Goal: Information Seeking & Learning: Check status

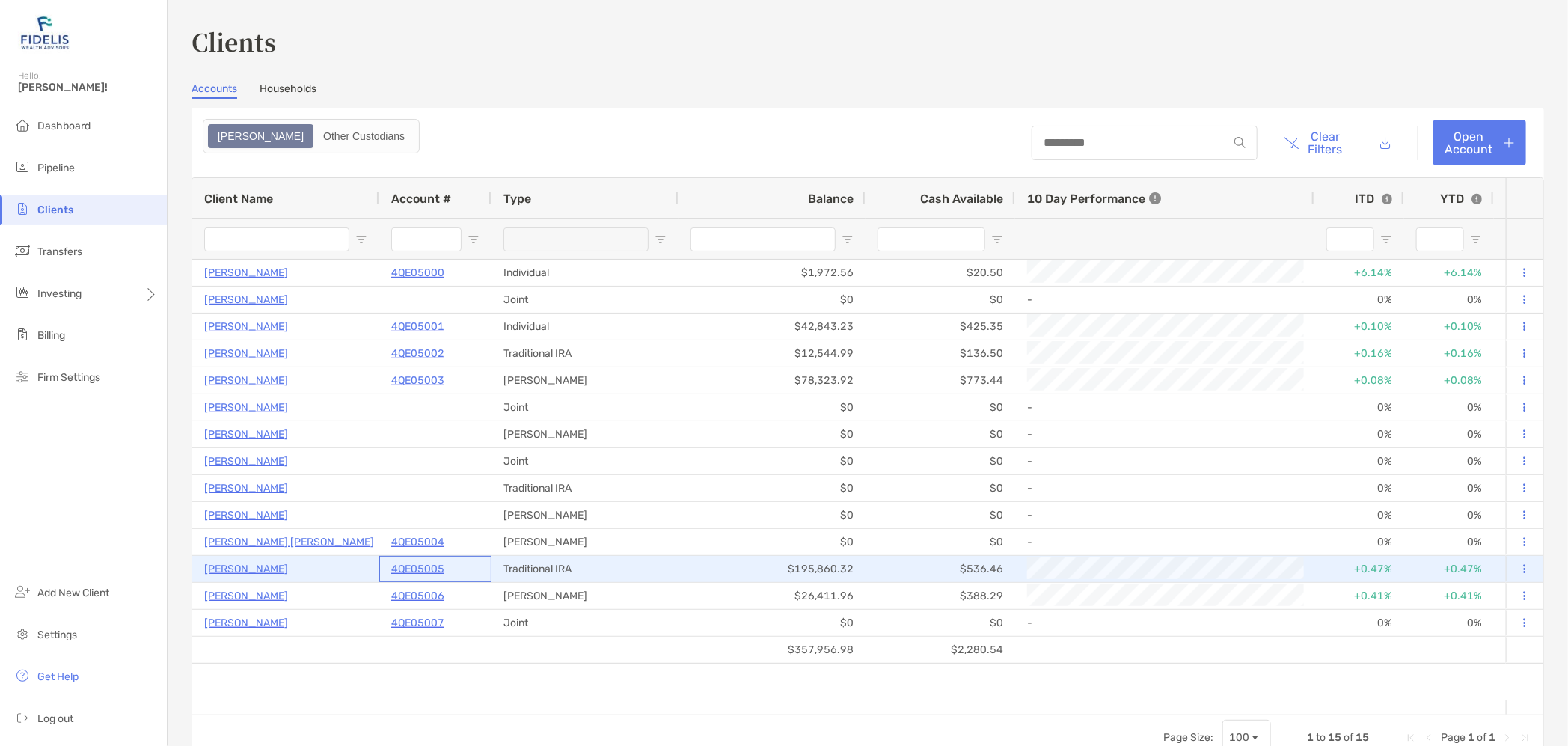
click at [426, 563] on p "4QE05005" at bounding box center [418, 568] width 53 height 18
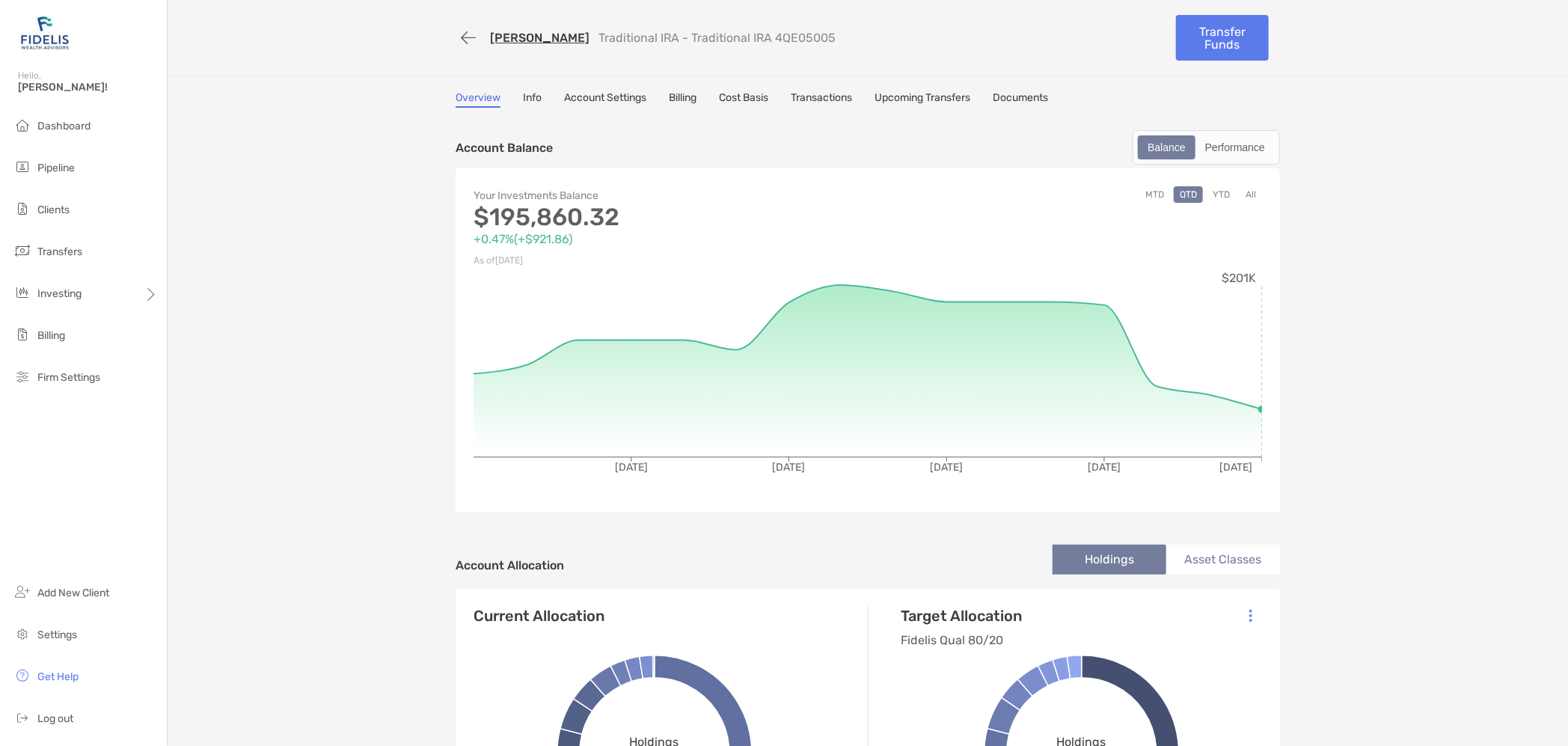
click at [524, 97] on link "Info" at bounding box center [531, 99] width 18 height 17
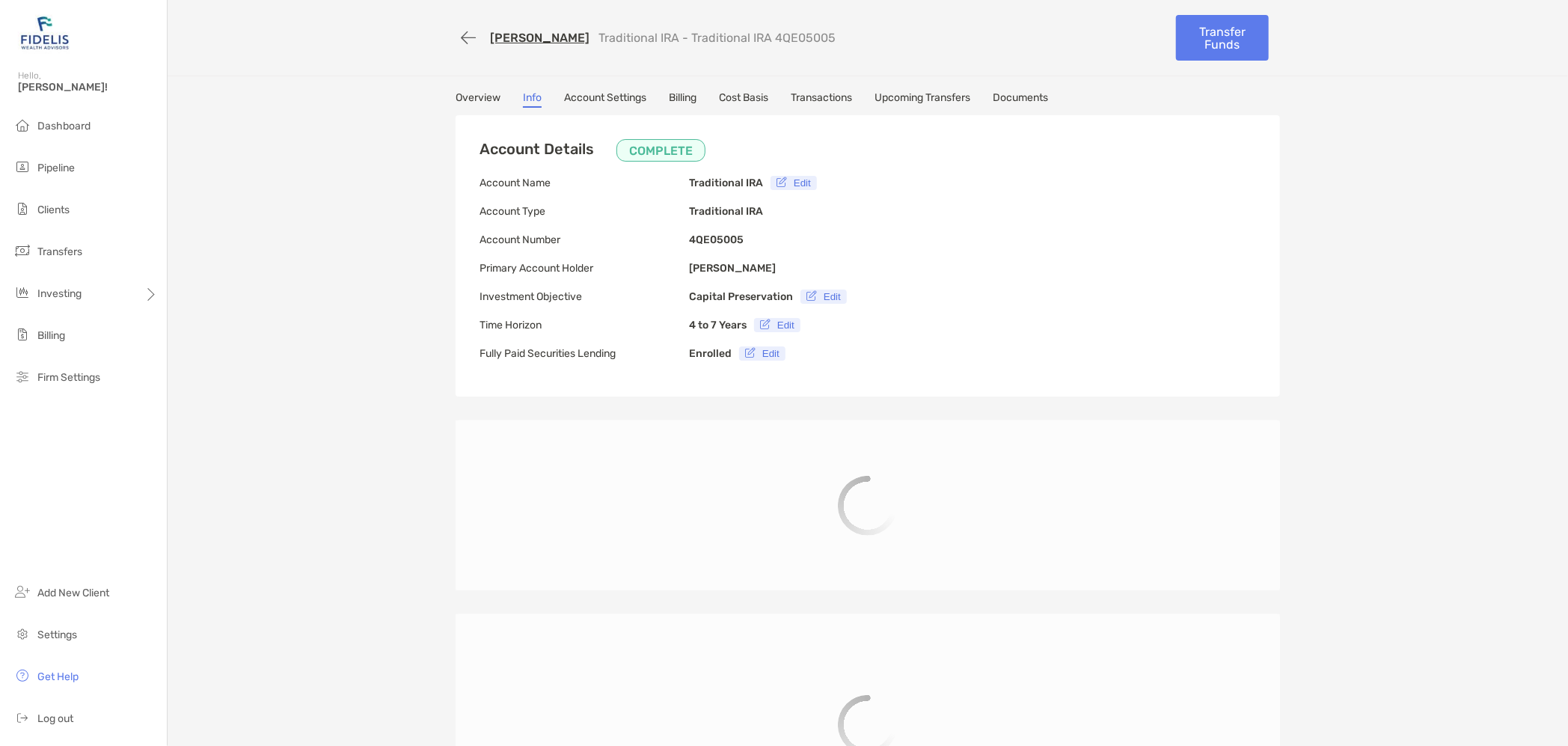
type input "**********"
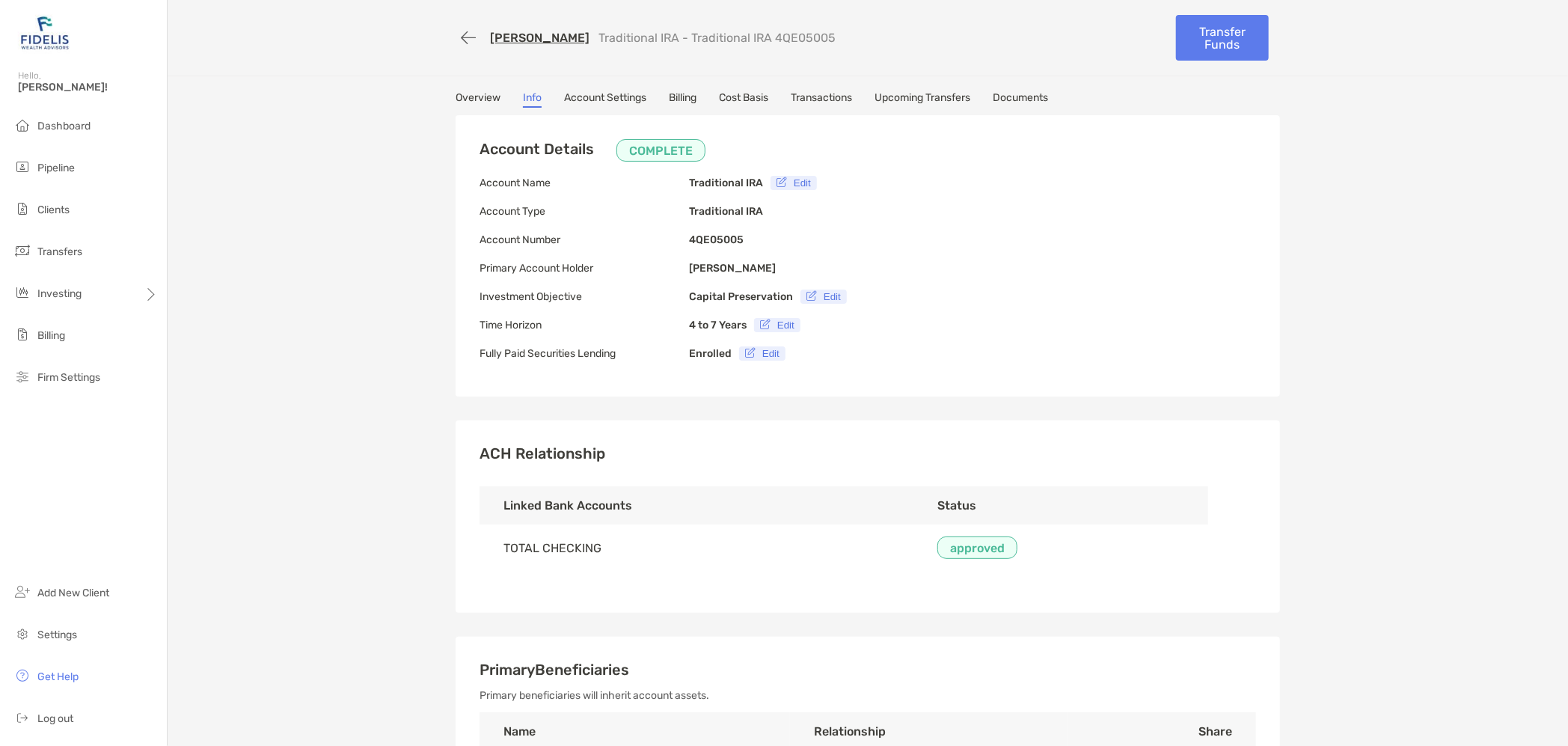
click at [481, 94] on link "Overview" at bounding box center [478, 99] width 45 height 17
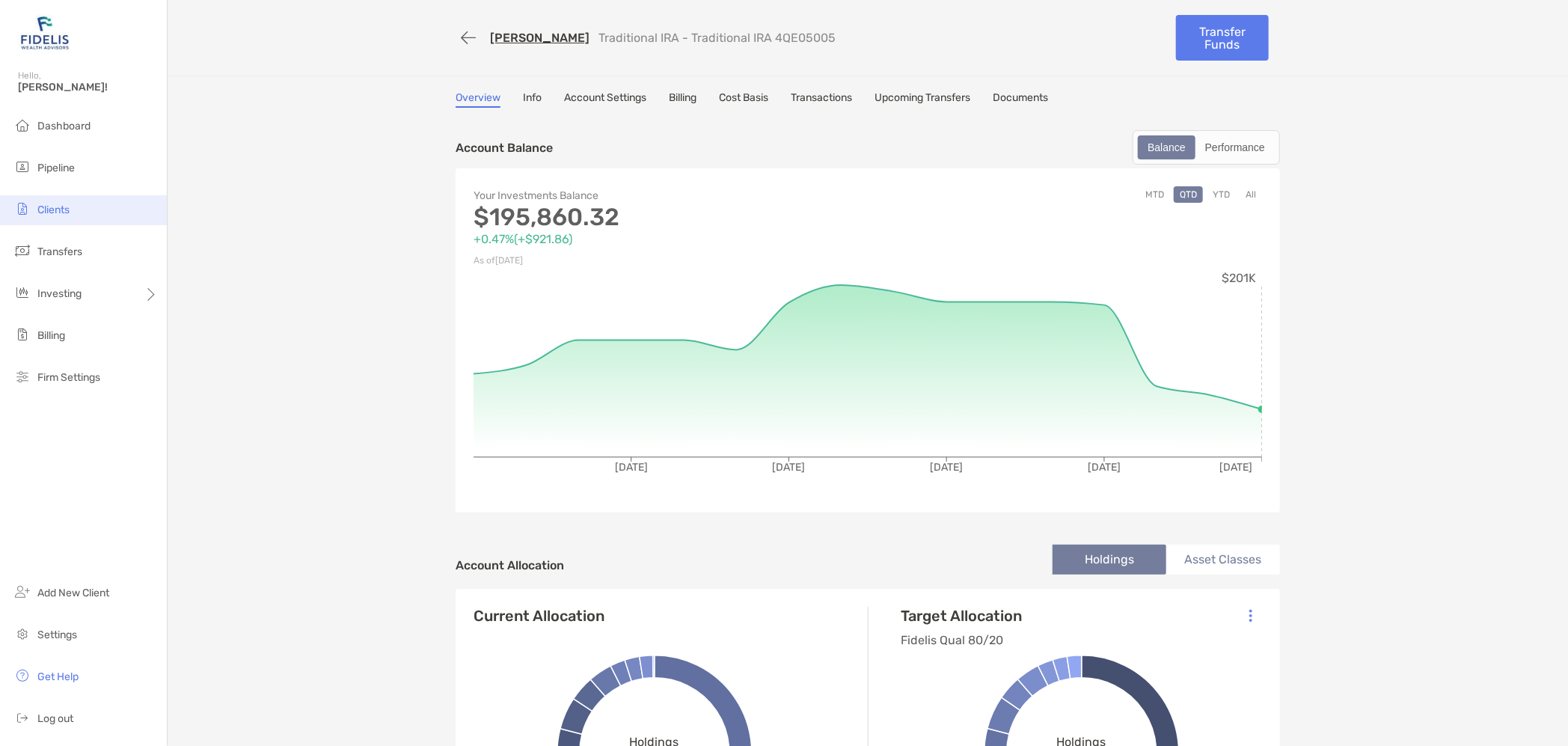
click at [45, 216] on li "Clients" at bounding box center [84, 210] width 167 height 30
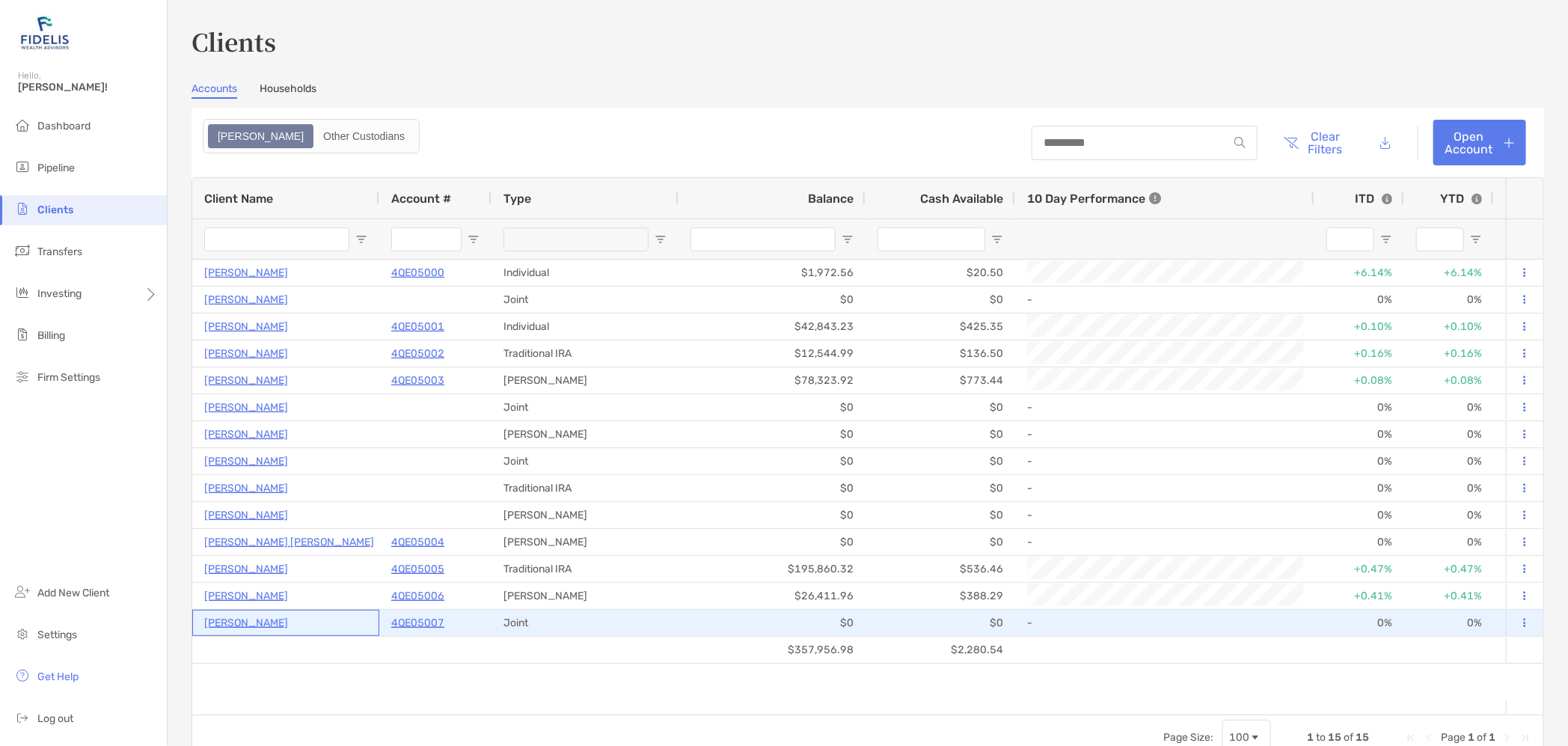
click at [271, 623] on p "[PERSON_NAME]" at bounding box center [246, 622] width 84 height 18
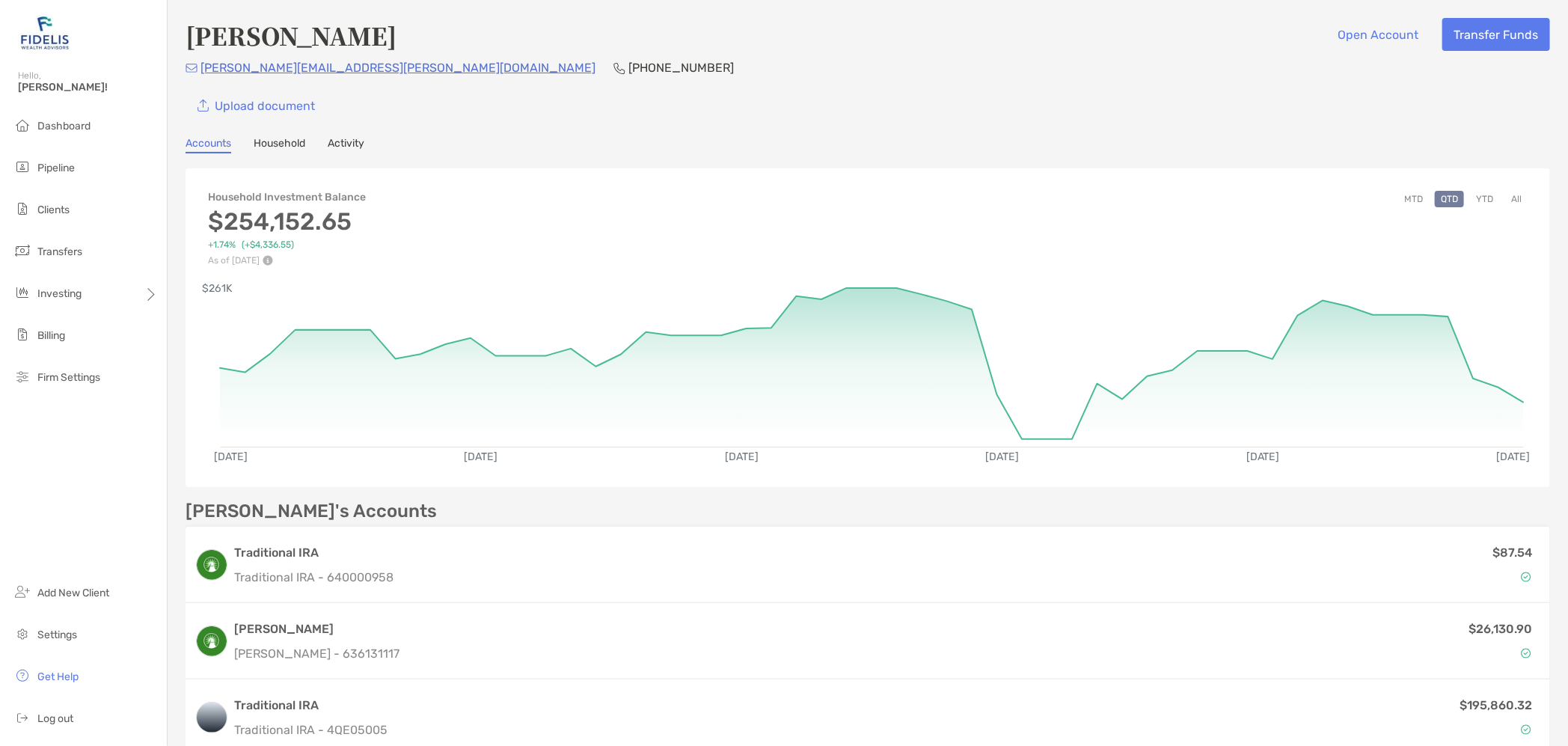
click at [256, 142] on link "Household" at bounding box center [279, 145] width 51 height 17
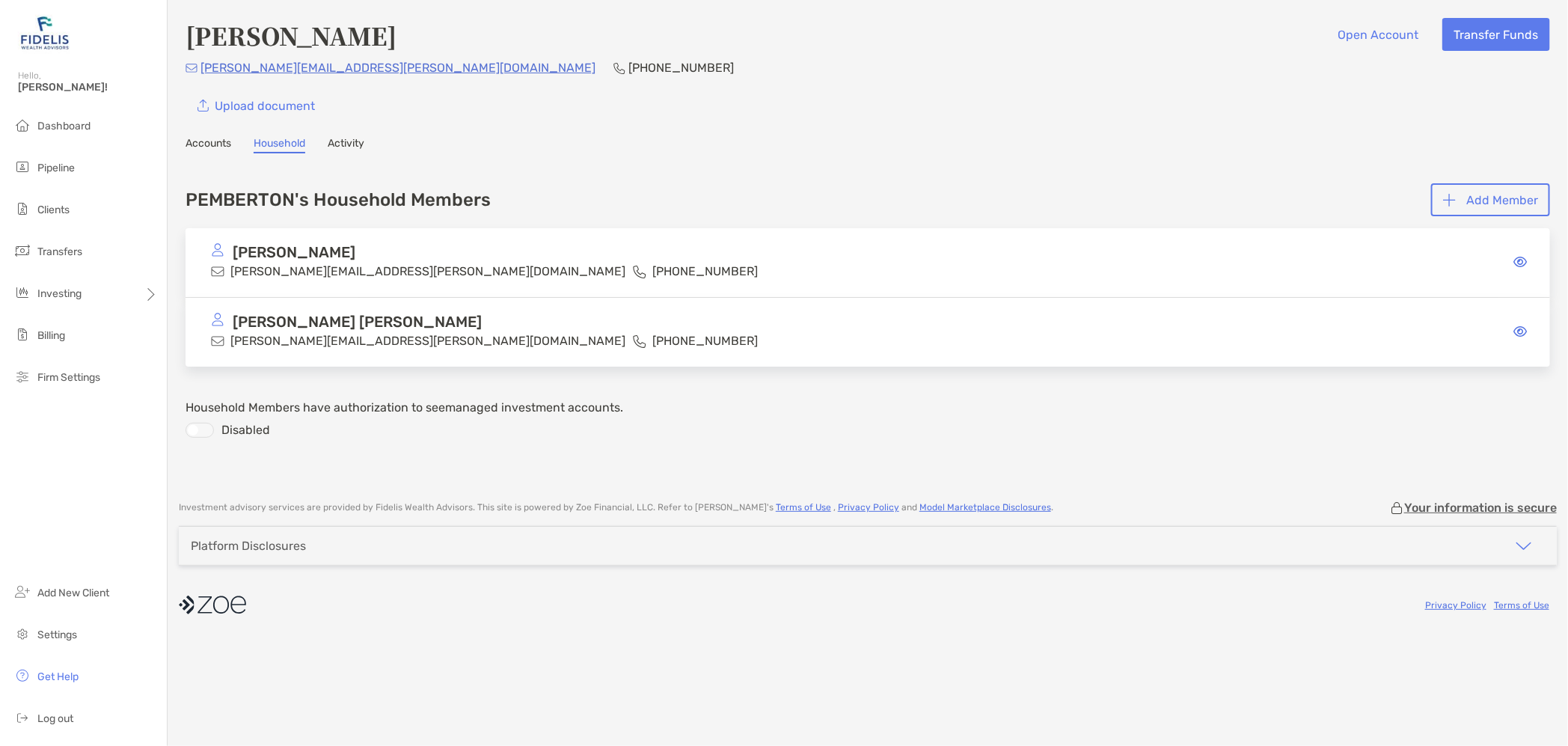
click at [215, 146] on link "Accounts" at bounding box center [208, 145] width 46 height 17
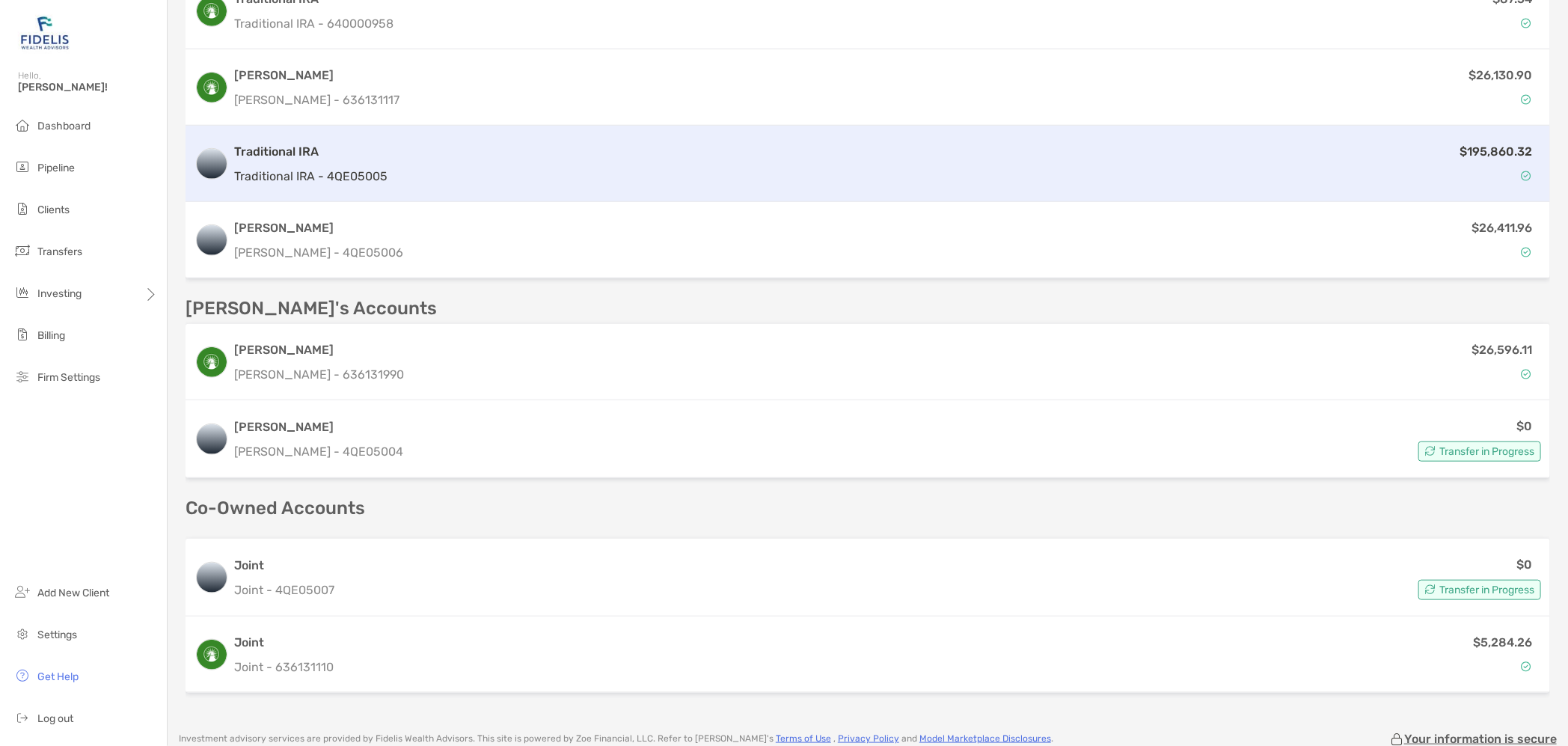
scroll to position [561, 0]
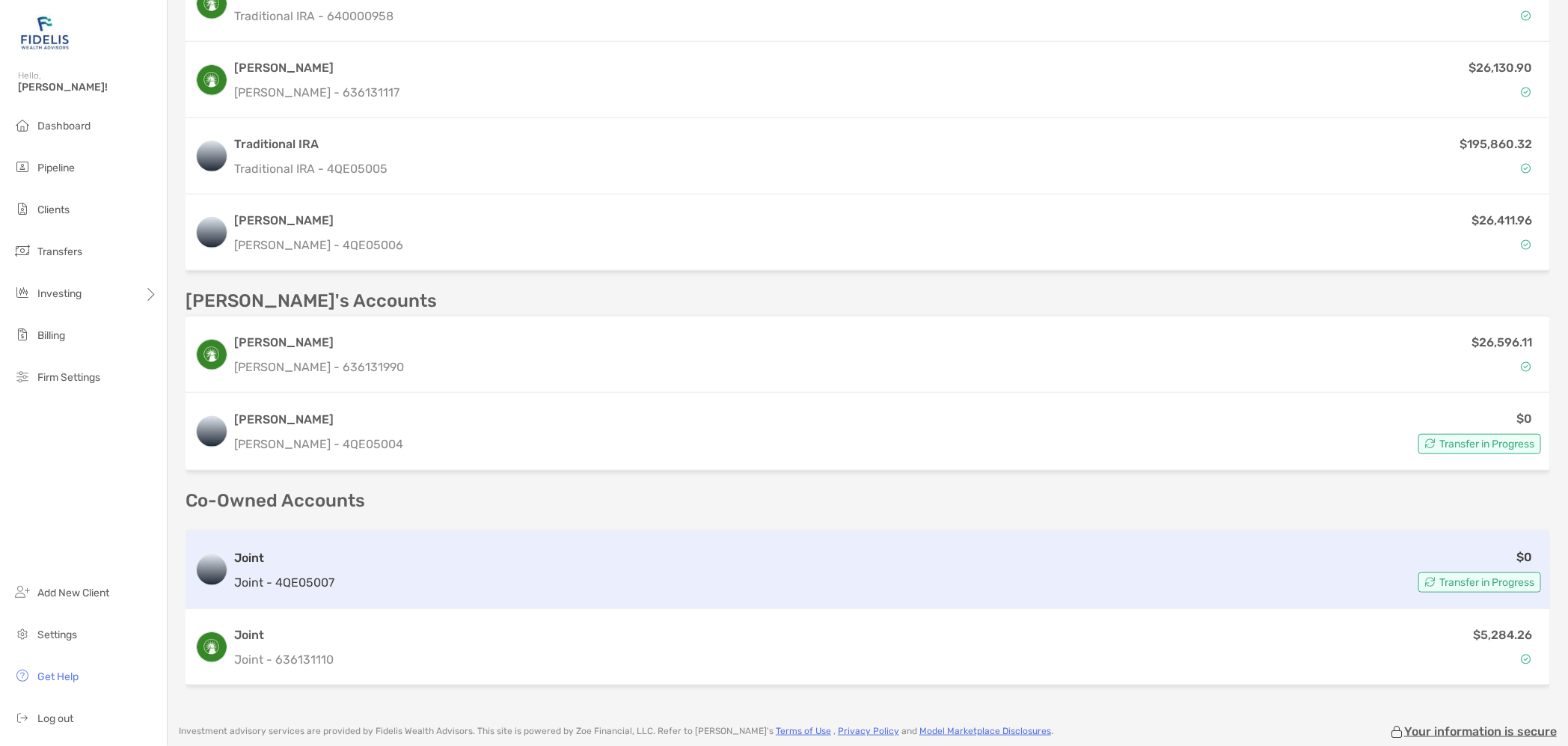
click at [1464, 578] on span "Transfer in Progress" at bounding box center [1487, 582] width 95 height 8
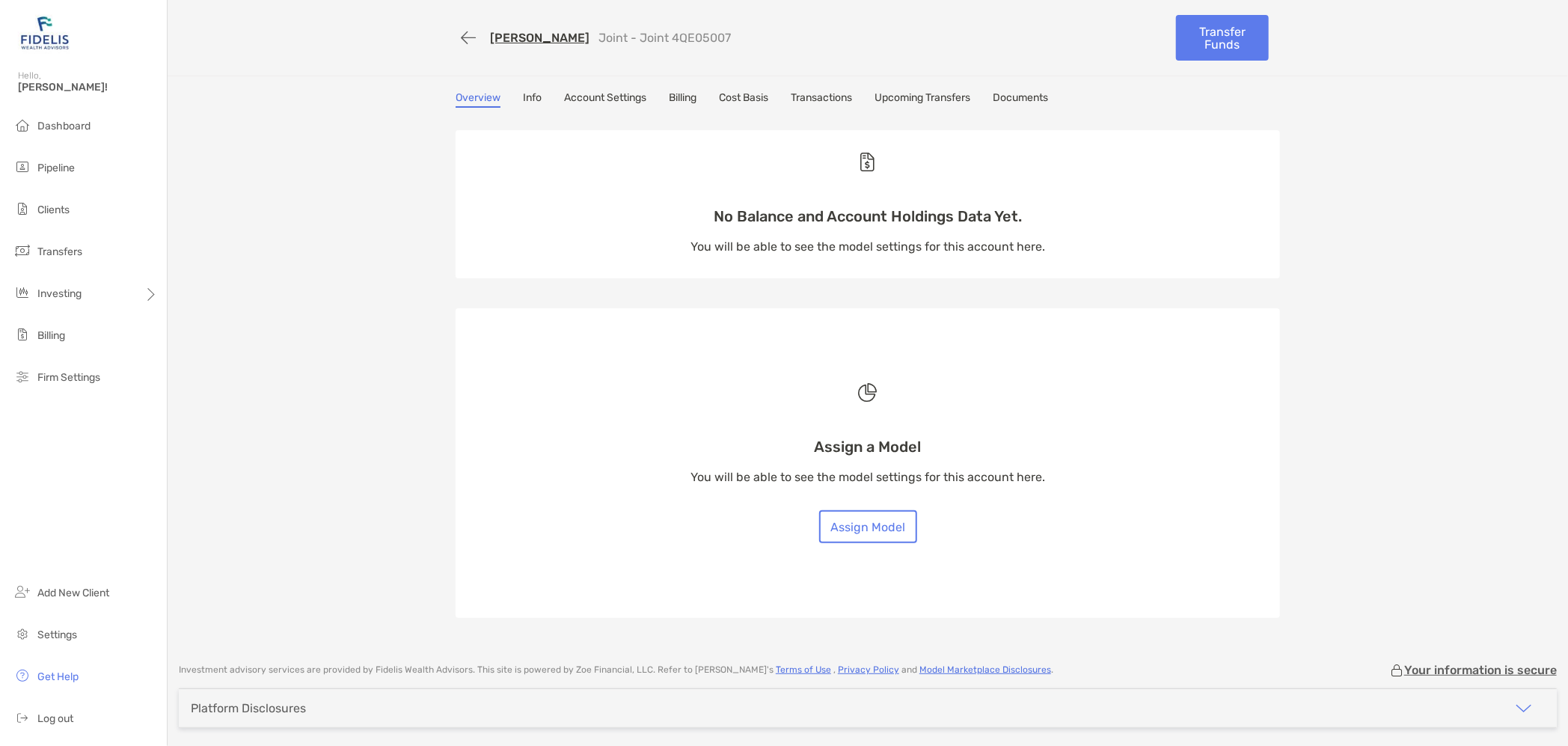
click at [528, 93] on link "Info" at bounding box center [531, 99] width 18 height 17
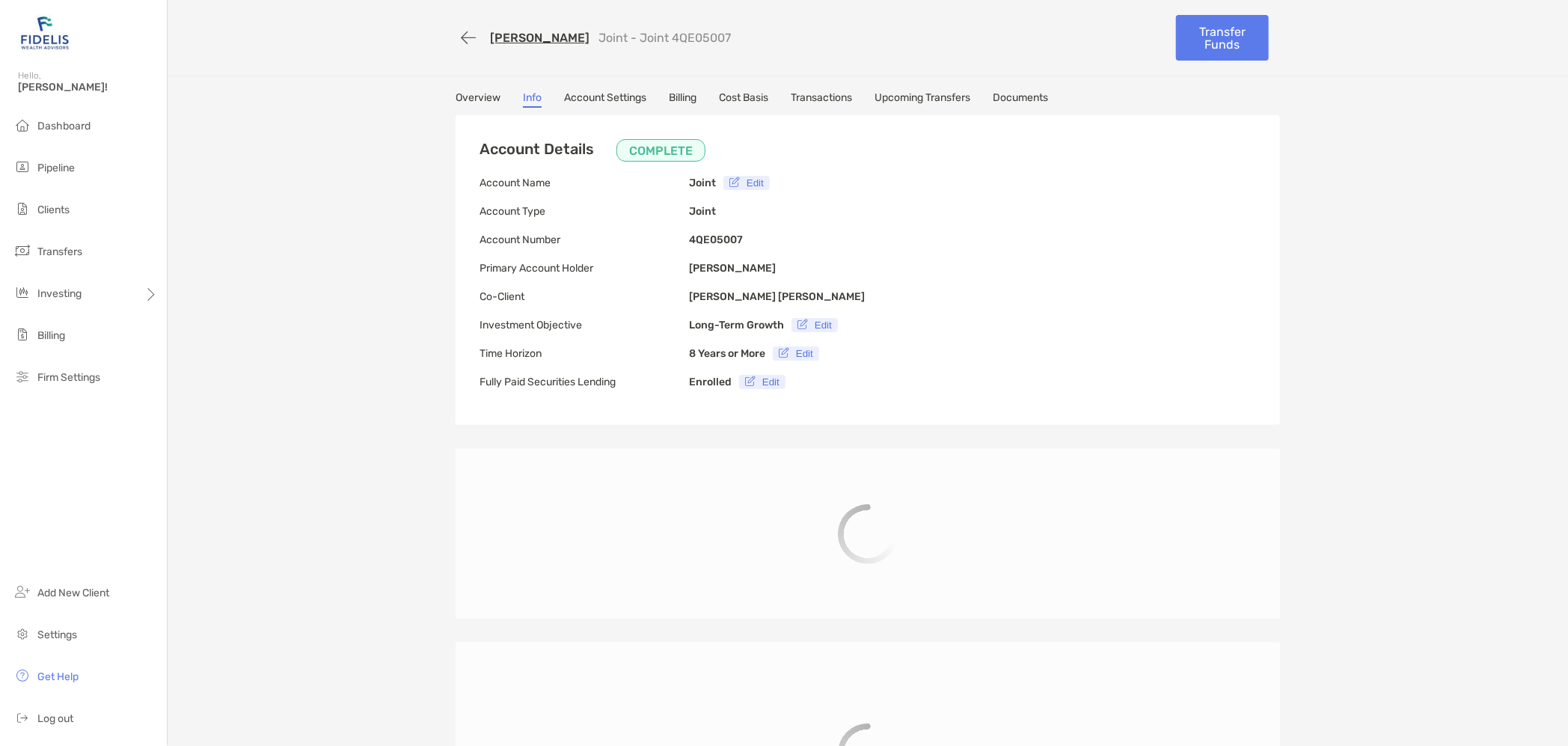
type input "**********"
click at [600, 96] on link "Account Settings" at bounding box center [605, 99] width 83 height 17
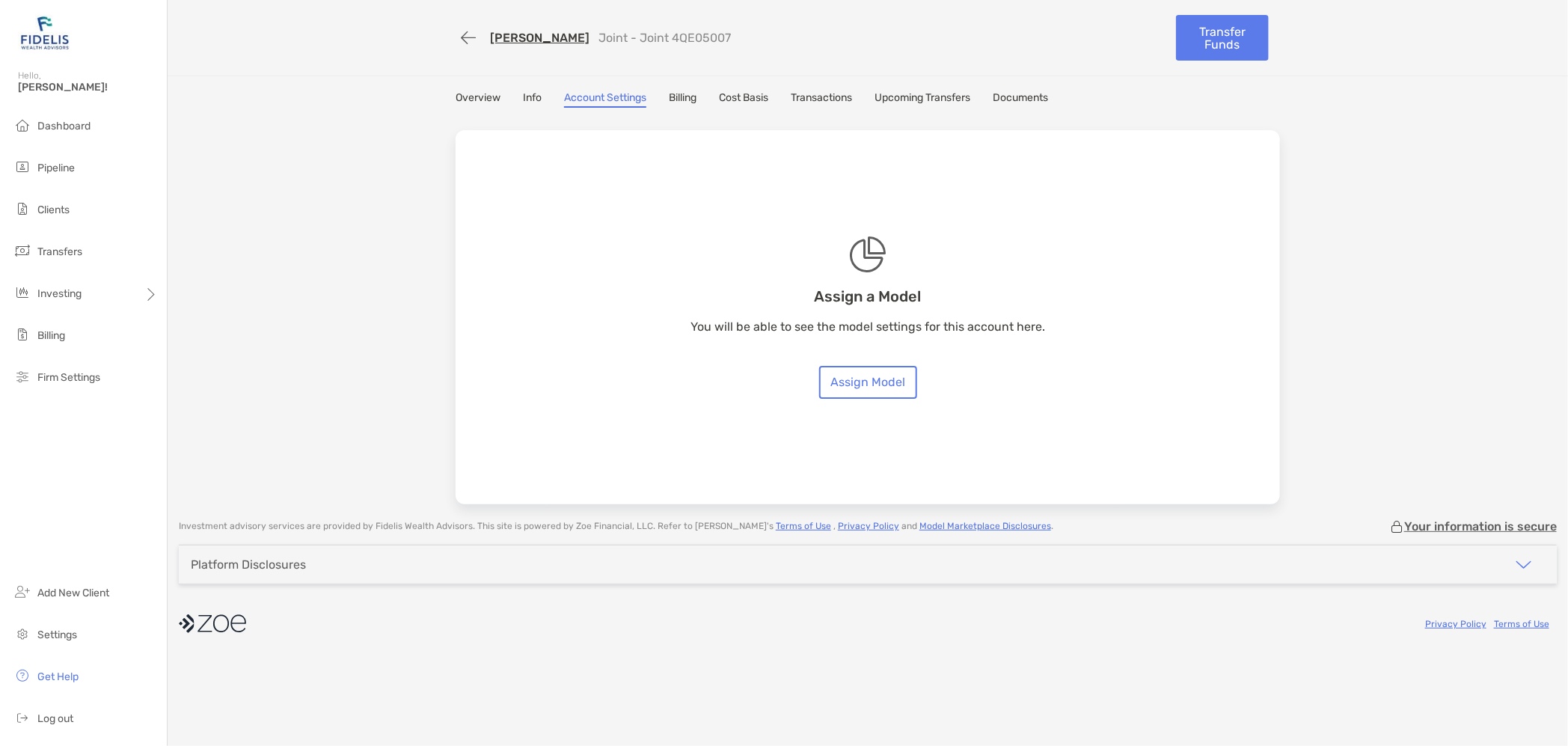
click at [680, 93] on link "Billing" at bounding box center [682, 99] width 27 height 17
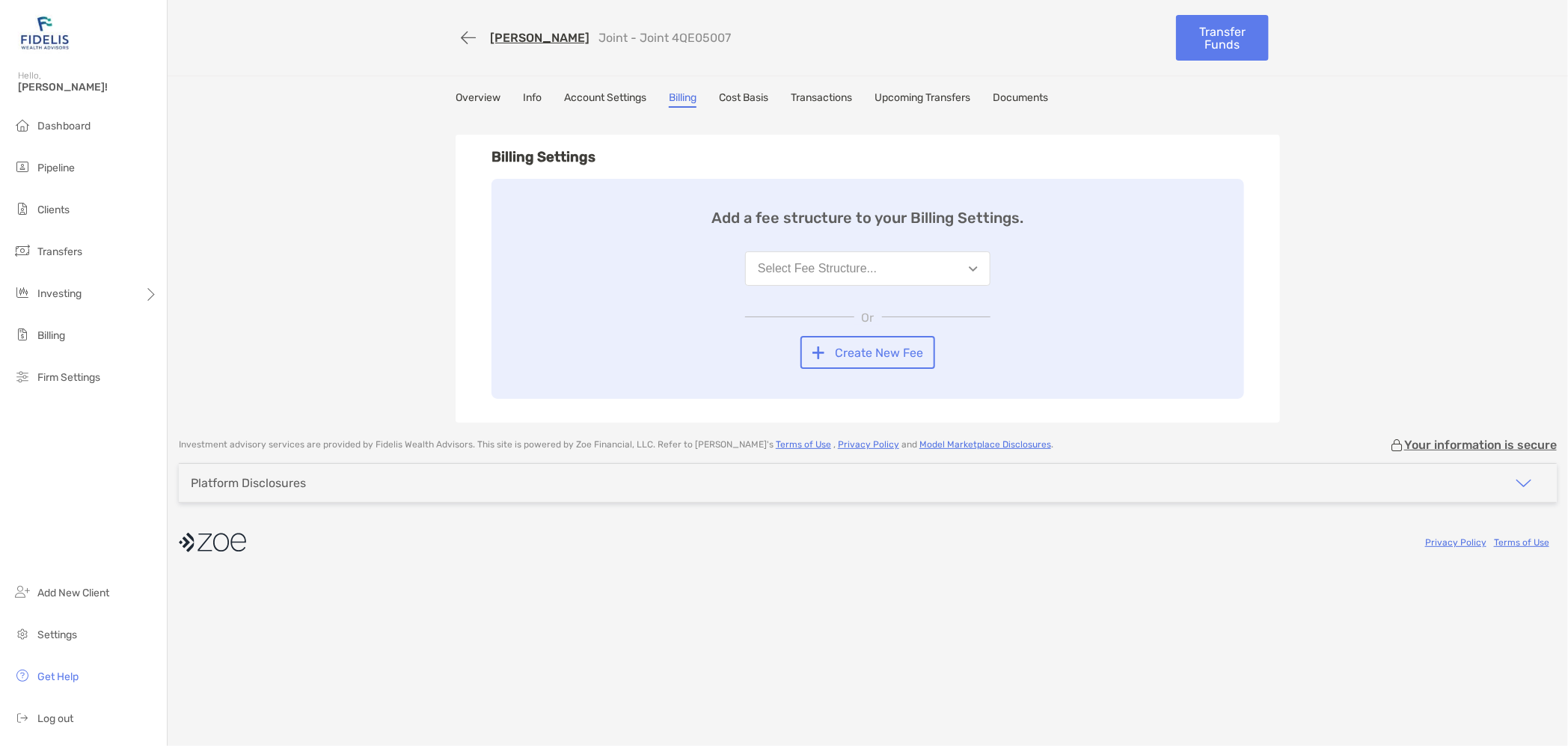
click at [750, 103] on link "Cost Basis" at bounding box center [743, 99] width 50 height 17
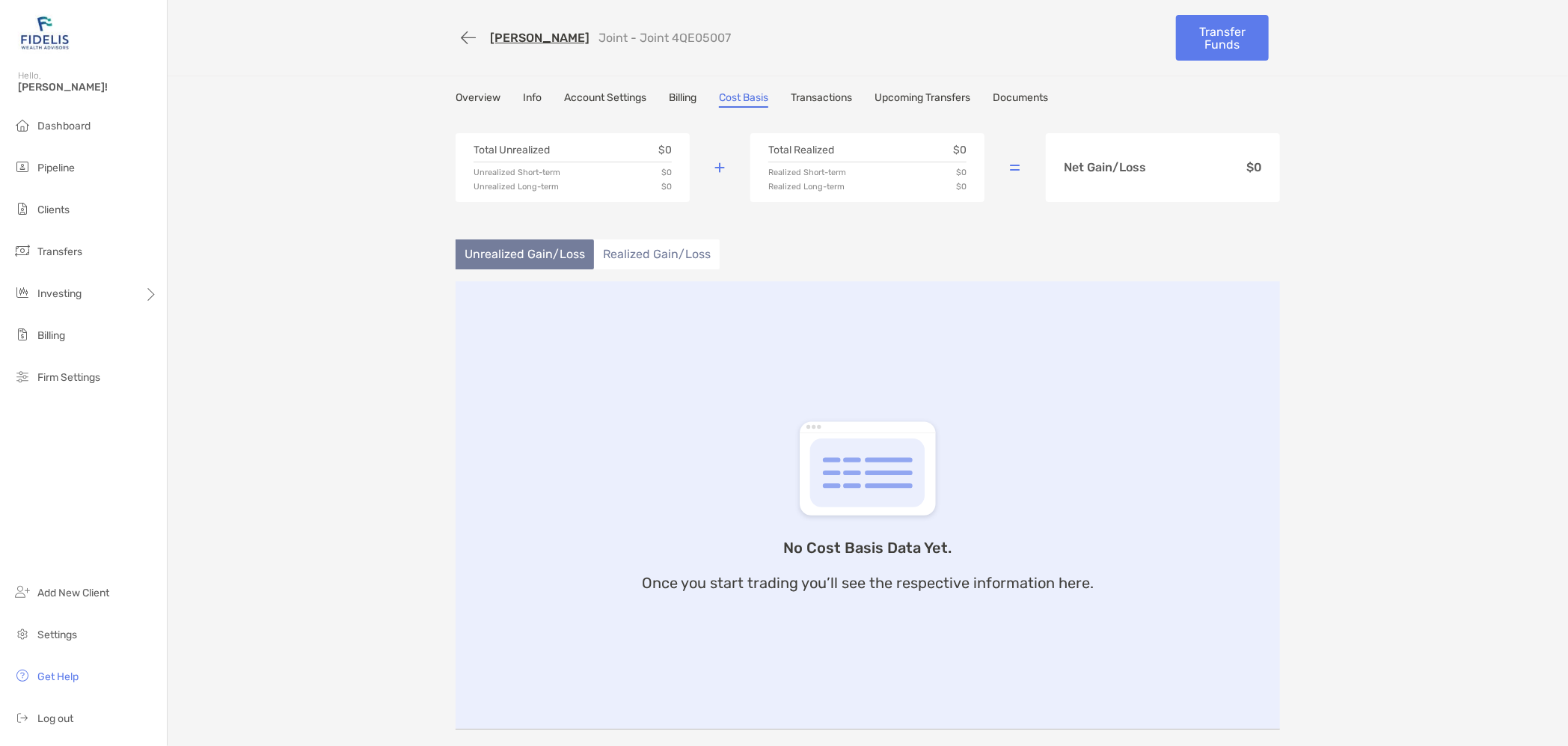
click at [815, 96] on link "Transactions" at bounding box center [821, 99] width 61 height 17
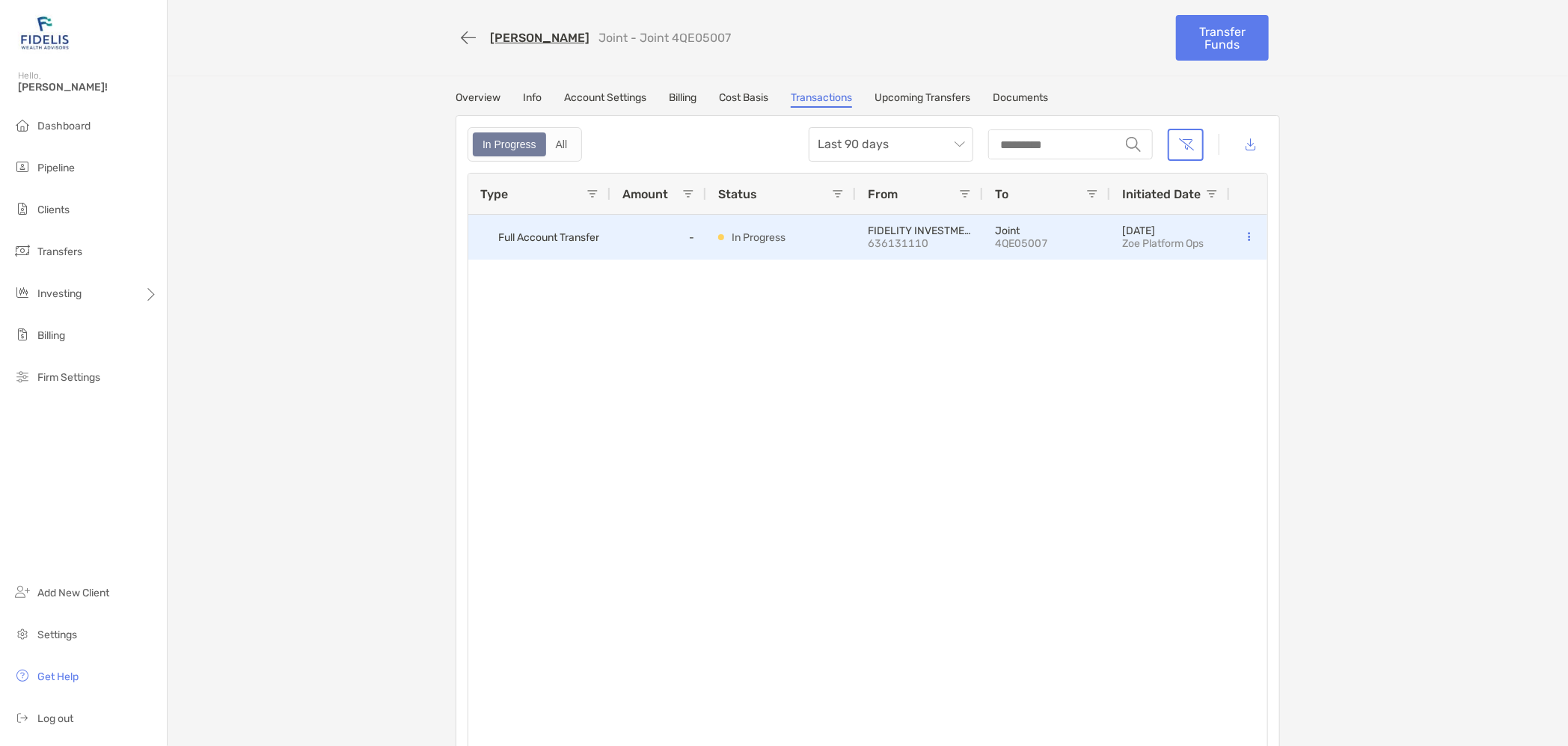
click at [542, 229] on span "Full Account Transfer" at bounding box center [549, 237] width 101 height 24
click at [1242, 237] on button at bounding box center [1248, 236] width 15 height 15
click at [553, 235] on span "Full Account Transfer" at bounding box center [549, 237] width 101 height 24
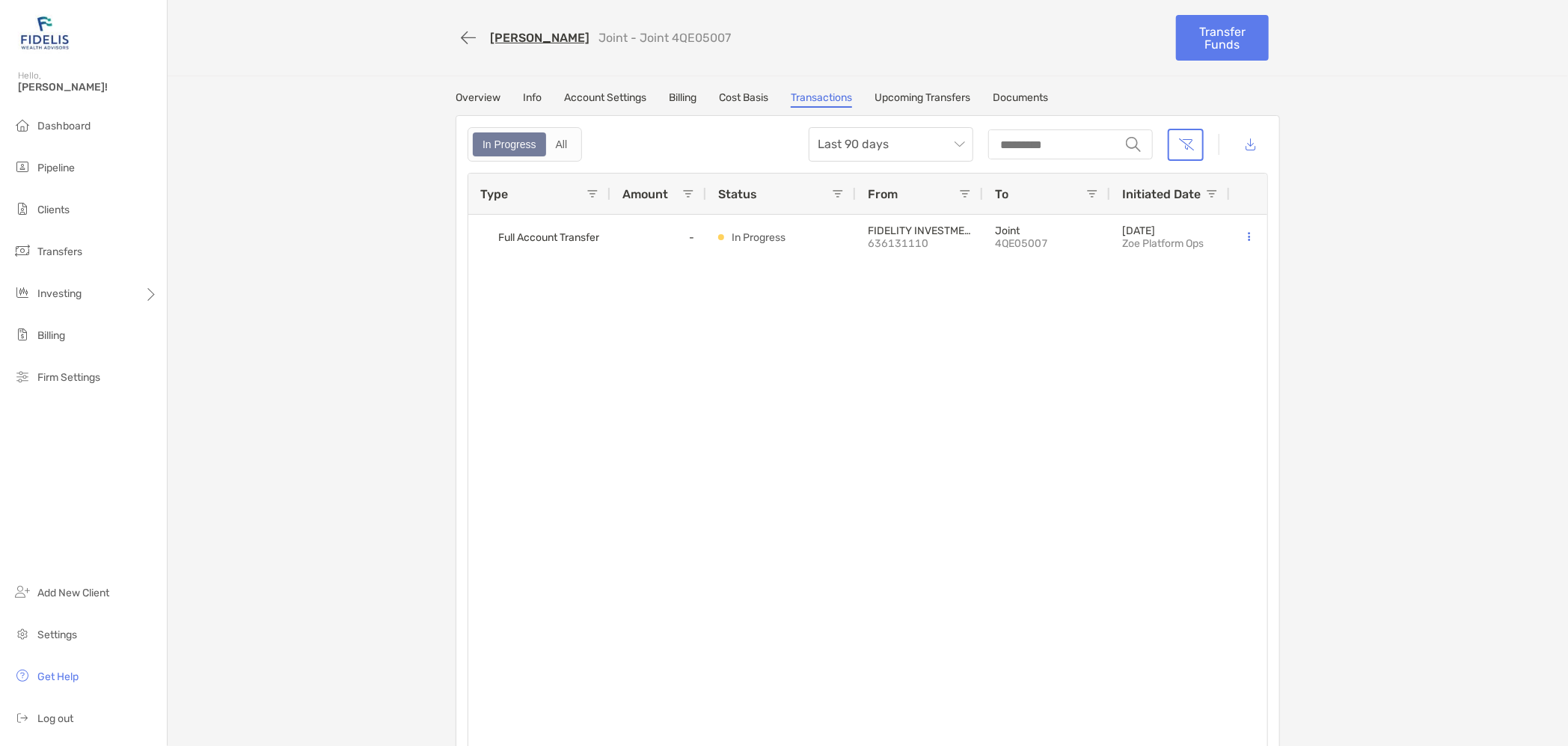
click at [919, 92] on link "Upcoming Transfers" at bounding box center [922, 99] width 96 height 17
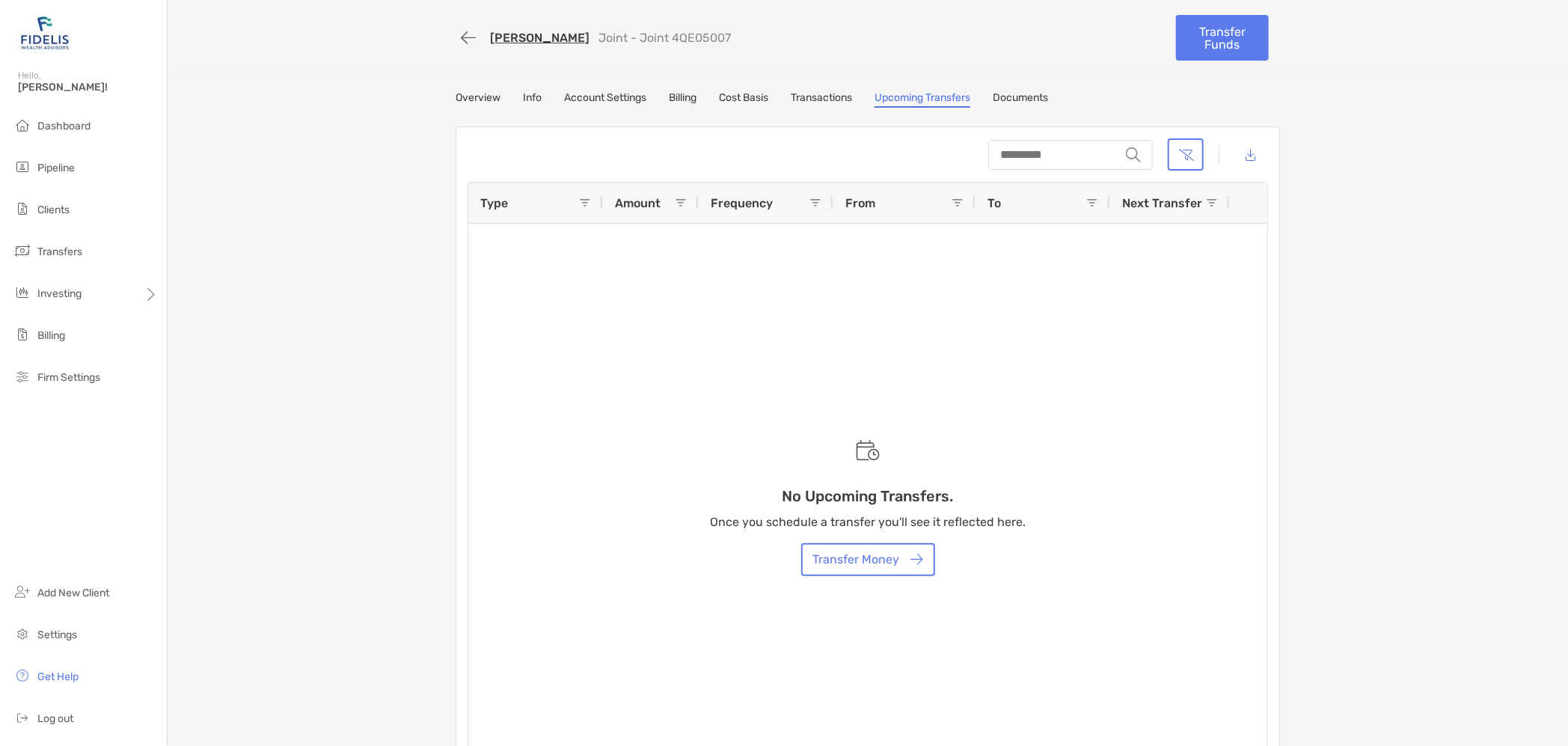
click at [1004, 95] on link "Documents" at bounding box center [1020, 99] width 55 height 17
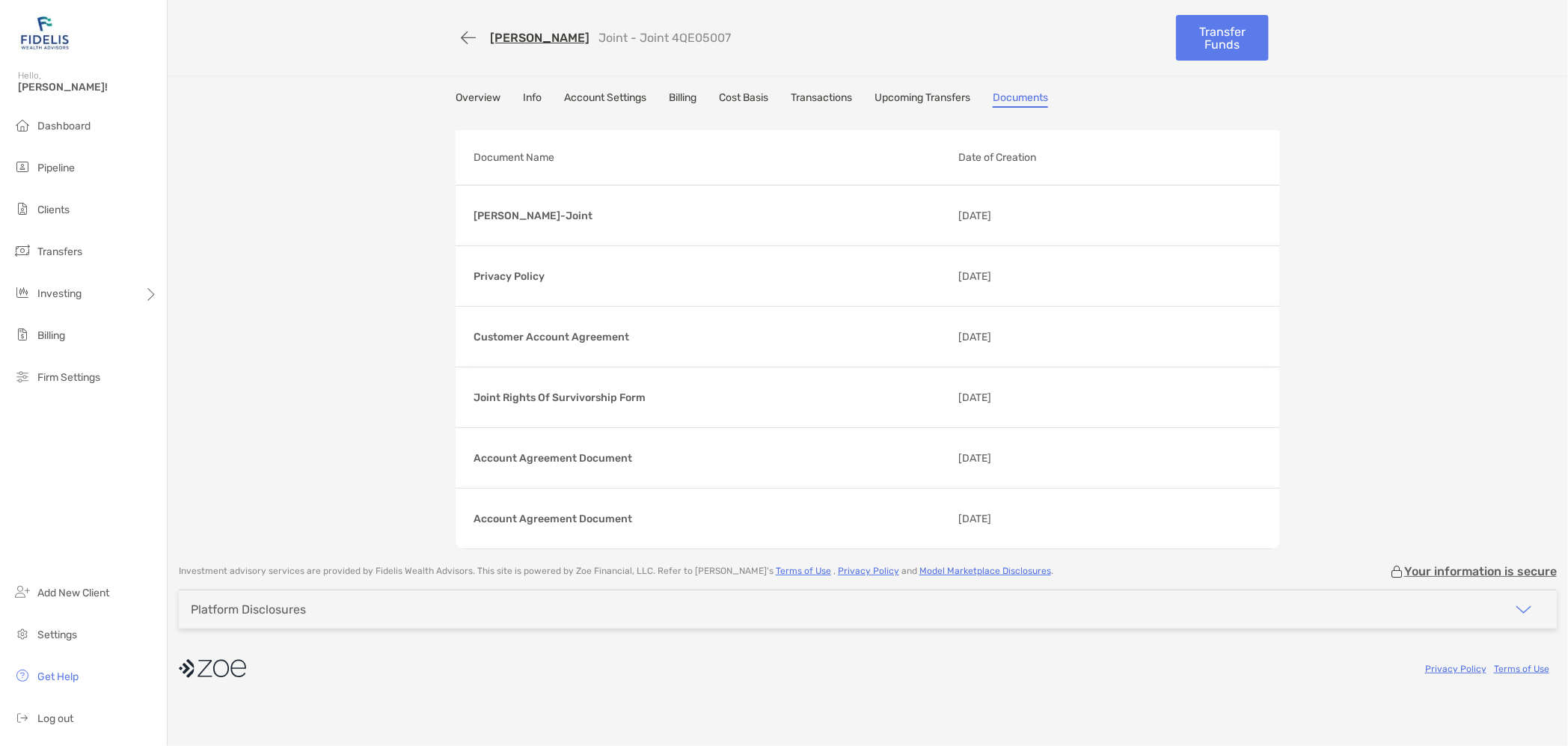
click at [473, 101] on link "Overview" at bounding box center [478, 99] width 45 height 17
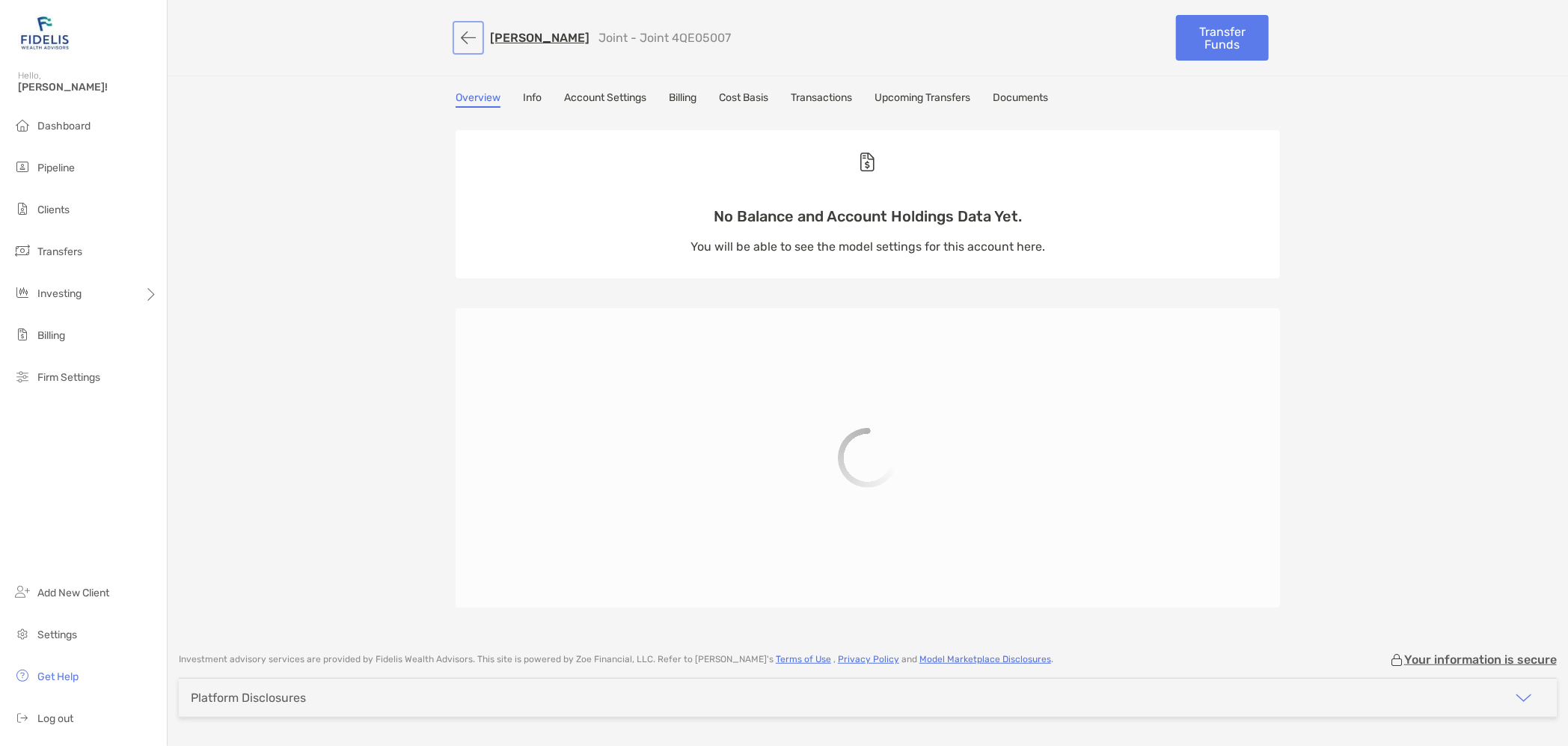
click at [457, 35] on button "button" at bounding box center [468, 38] width 25 height 27
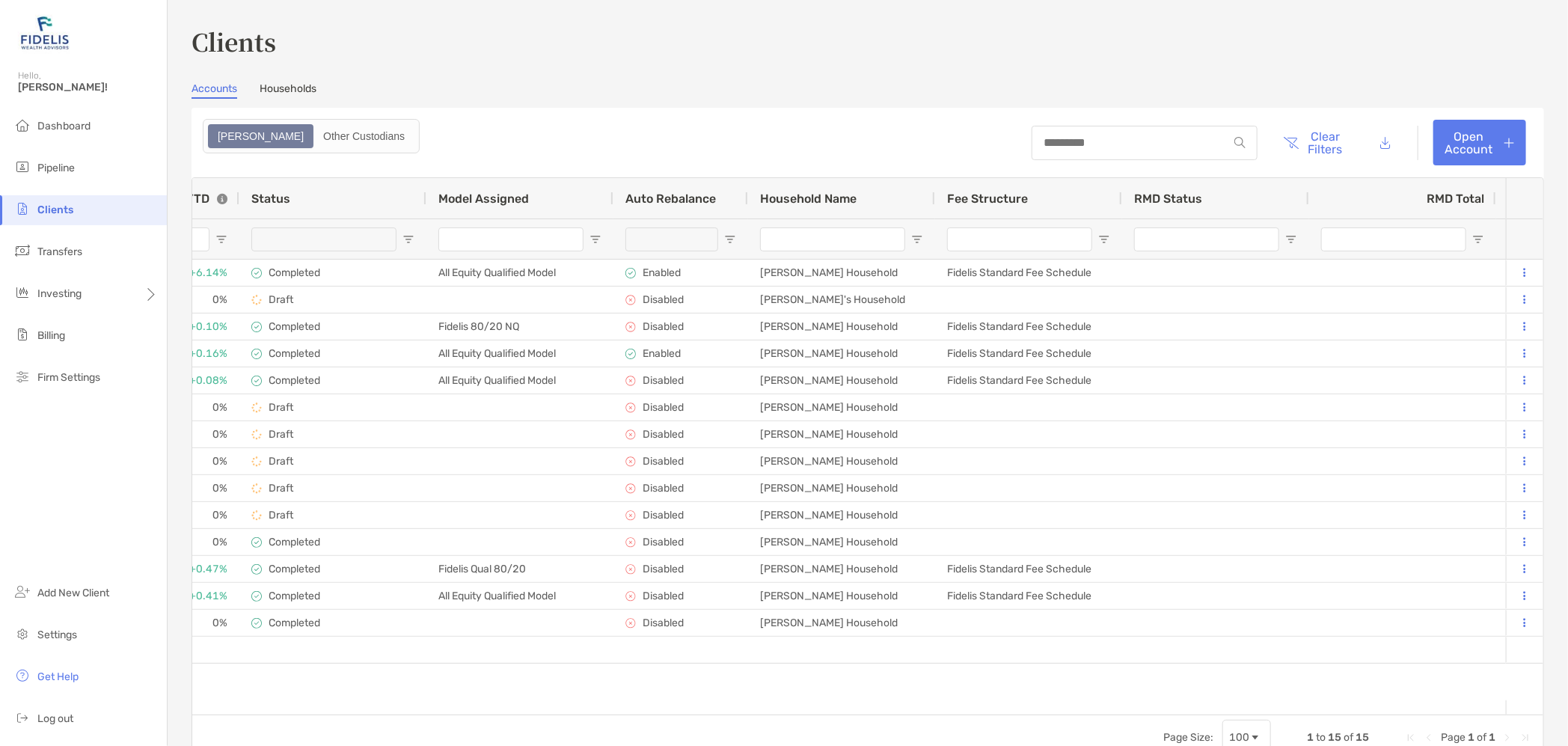
scroll to position [0, 1298]
